Goal: Communication & Community: Answer question/provide support

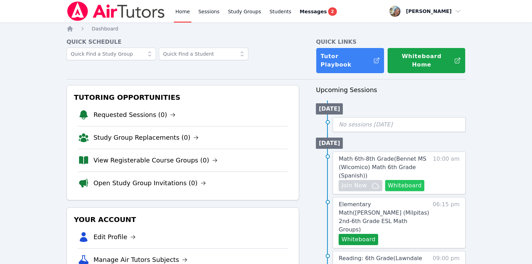
click at [412, 180] on button "Whiteboard" at bounding box center [405, 185] width 40 height 11
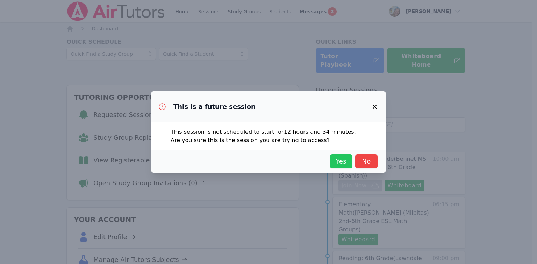
click at [339, 161] on span "Yes" at bounding box center [341, 161] width 15 height 10
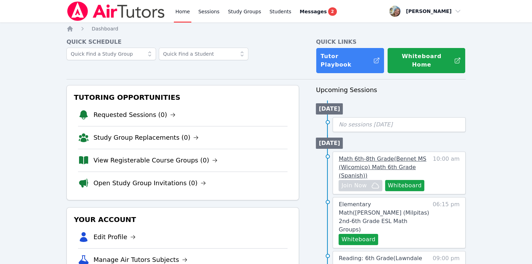
click at [342, 155] on span "Math 6th-8th Grade ( Bennet MS (Wicomico) Math 6th Grade (Spanish) )" at bounding box center [382, 166] width 87 height 23
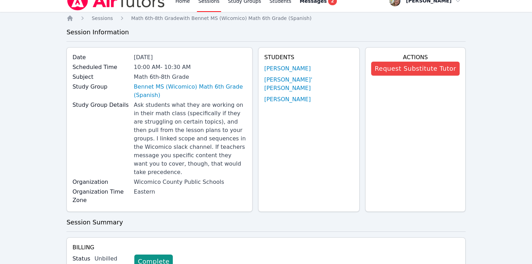
scroll to position [8, 0]
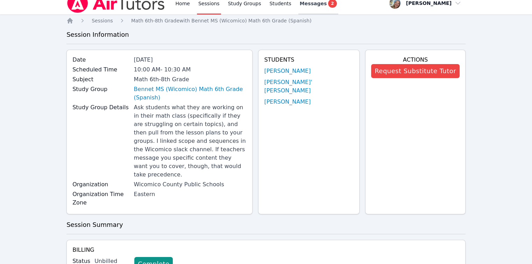
click at [304, 3] on span "Messages" at bounding box center [313, 3] width 27 height 7
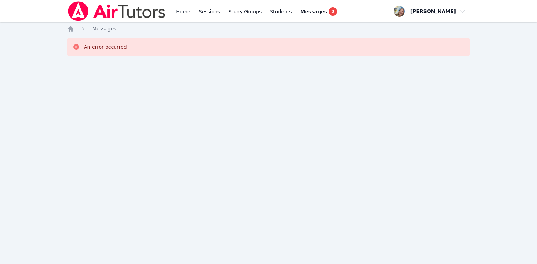
click at [186, 15] on link "Home" at bounding box center [183, 11] width 17 height 22
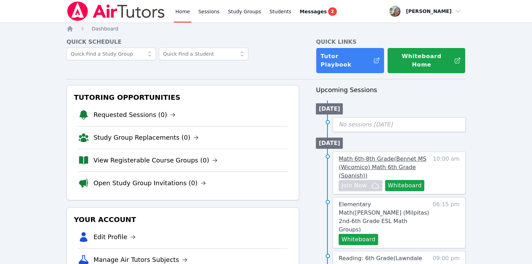
click at [353, 159] on span "Math 6th-8th Grade ( Bennet MS (Wicomico) Math 6th Grade (Spanish) )" at bounding box center [382, 166] width 87 height 23
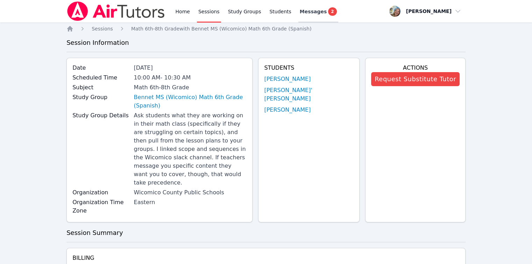
click at [306, 12] on span "Messages" at bounding box center [313, 11] width 27 height 7
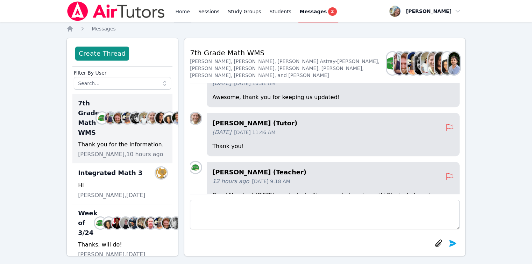
click at [179, 14] on link "Home" at bounding box center [182, 11] width 17 height 22
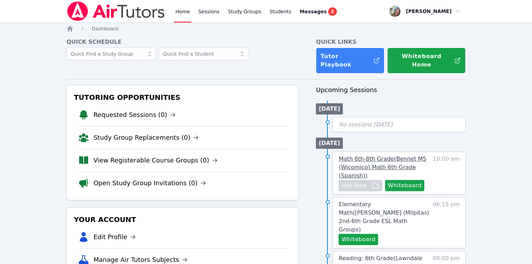
click at [365, 158] on span "Math 6th-8th Grade ( Bennet MS (Wicomico) Math 6th Grade (Spanish) )" at bounding box center [382, 166] width 87 height 23
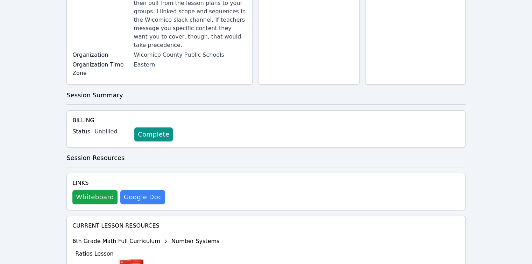
scroll to position [218, 0]
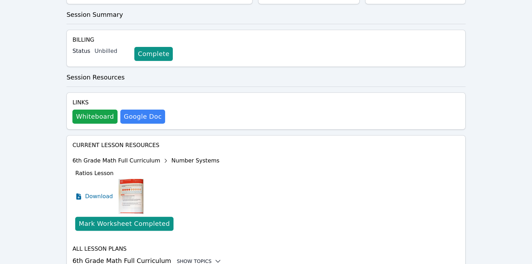
click at [214, 257] on icon at bounding box center [217, 260] width 7 height 7
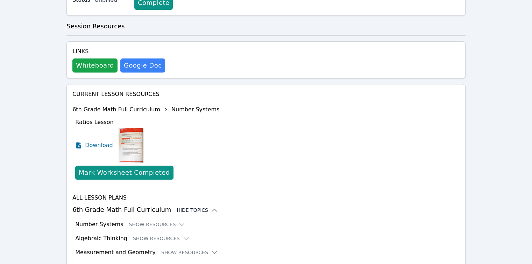
scroll to position [275, 0]
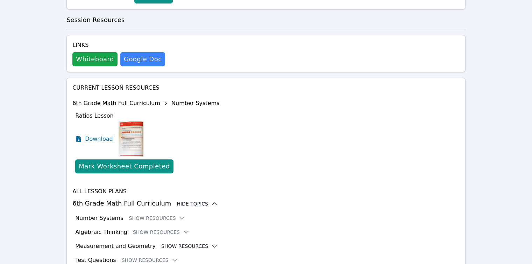
click at [189, 242] on button "Show Resources" at bounding box center [189, 245] width 57 height 7
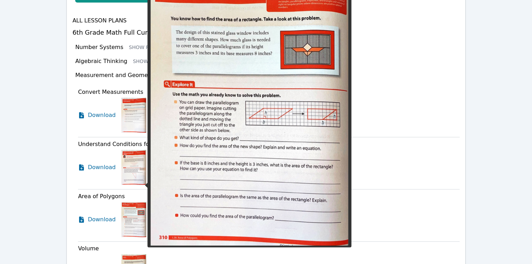
scroll to position [399, 0]
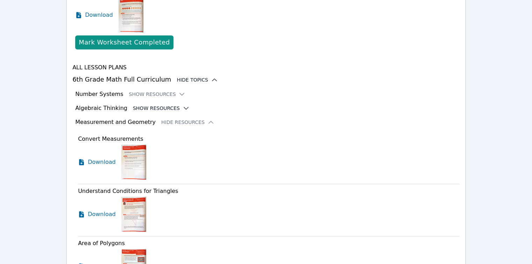
click at [163, 105] on button "Show Resources" at bounding box center [161, 108] width 57 height 7
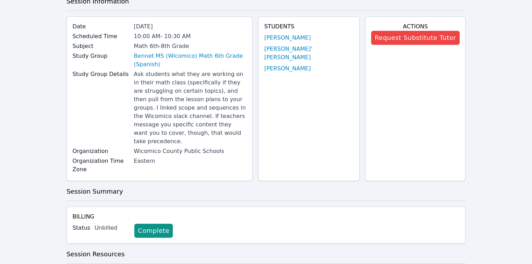
scroll to position [0, 0]
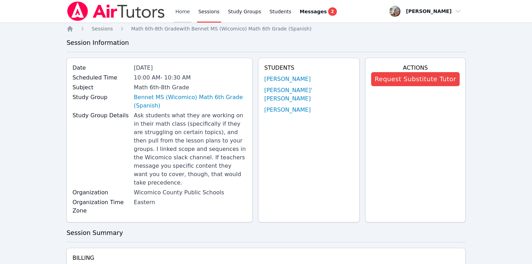
click at [180, 18] on link "Home" at bounding box center [182, 11] width 17 height 22
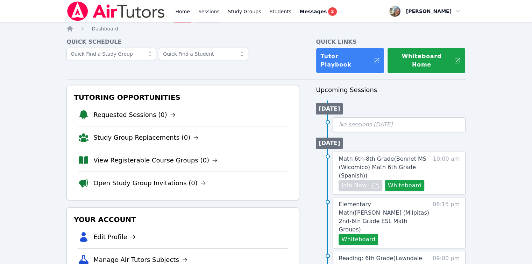
click at [204, 18] on link "Sessions" at bounding box center [209, 11] width 24 height 22
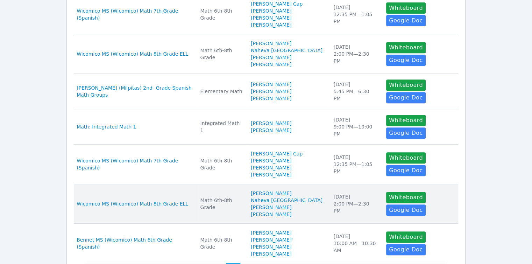
scroll to position [345, 0]
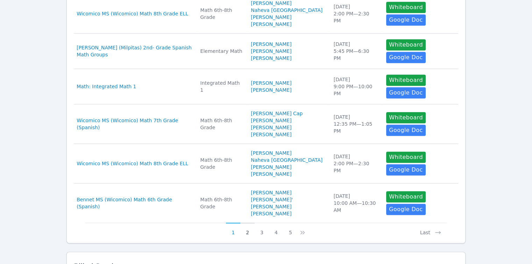
click at [247, 222] on button "2" at bounding box center [247, 228] width 14 height 13
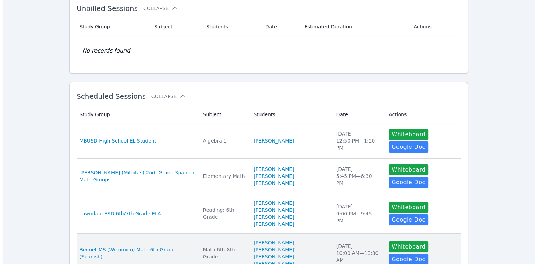
scroll to position [0, 0]
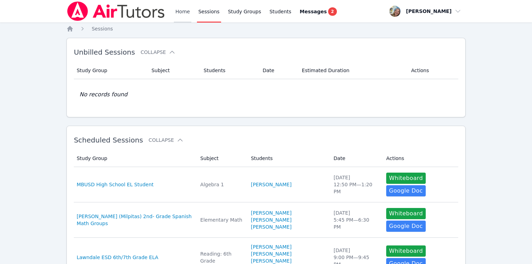
click at [183, 16] on link "Home" at bounding box center [182, 11] width 17 height 22
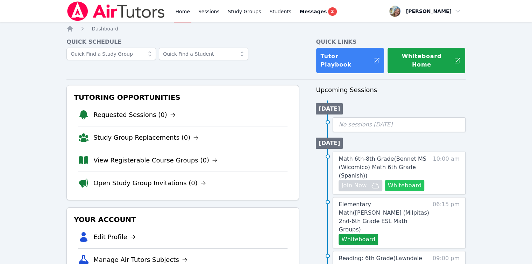
click at [414, 181] on button "Whiteboard" at bounding box center [405, 185] width 40 height 11
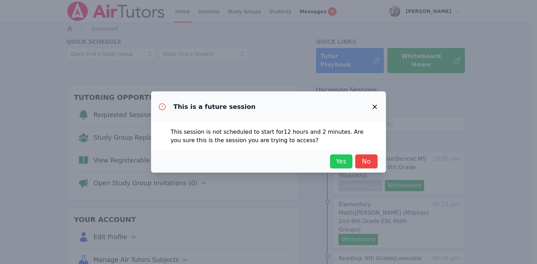
click at [346, 164] on span "Yes" at bounding box center [341, 161] width 15 height 10
